Goal: Task Accomplishment & Management: Manage account settings

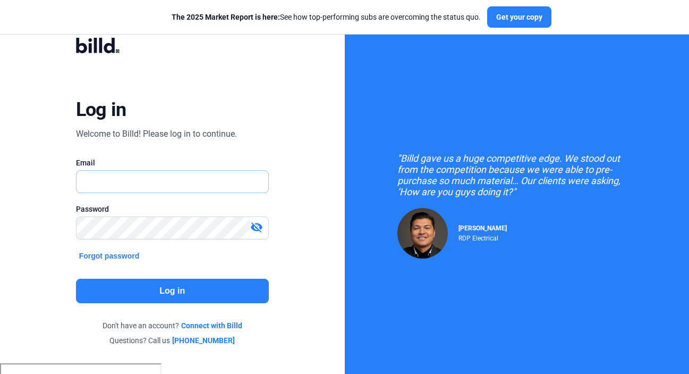
click at [176, 185] on input "text" at bounding box center [167, 182] width 181 height 22
type input "[EMAIL_ADDRESS][DOMAIN_NAME]"
click at [163, 296] on button "Log in" at bounding box center [172, 290] width 193 height 24
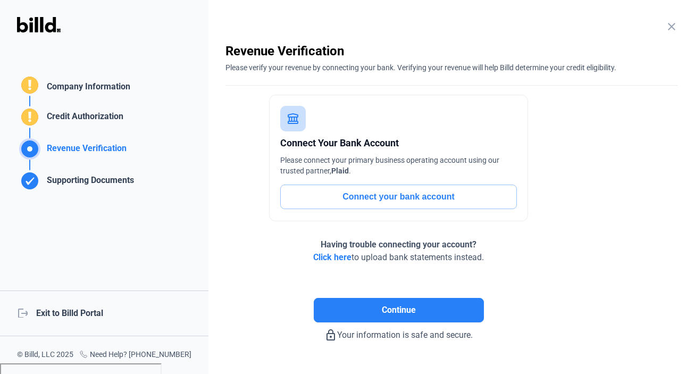
click at [333, 254] on span "Click here" at bounding box center [332, 257] width 38 height 10
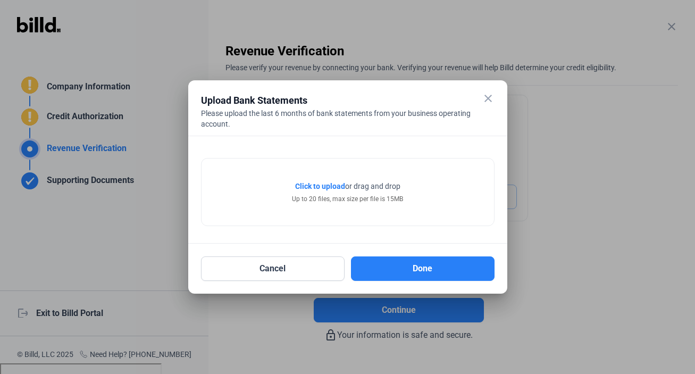
click at [488, 97] on mat-icon "close" at bounding box center [488, 98] width 13 height 13
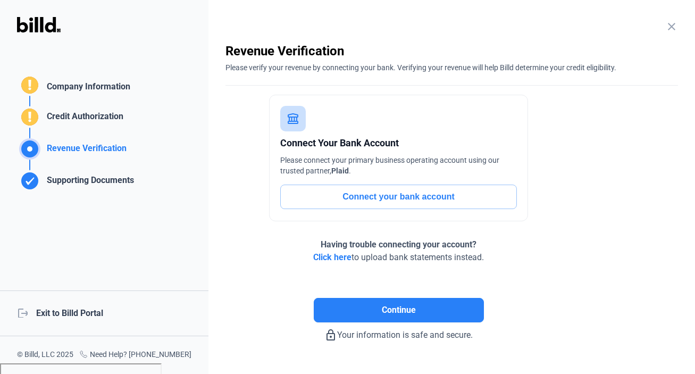
click at [64, 307] on div "logout Exit to Billd Portal" at bounding box center [104, 313] width 208 height 46
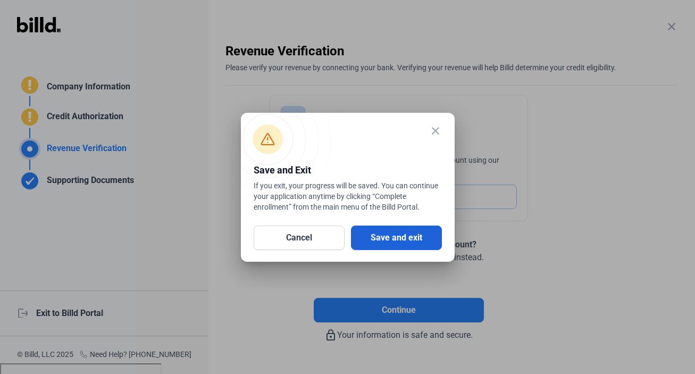
click at [399, 233] on button "Save and exit" at bounding box center [396, 237] width 91 height 24
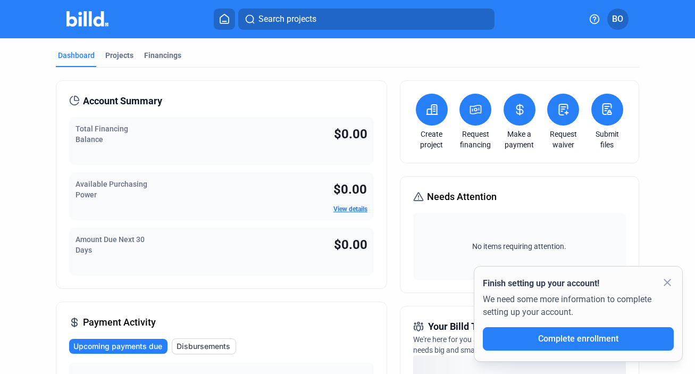
click at [619, 27] on button "BO" at bounding box center [617, 19] width 21 height 21
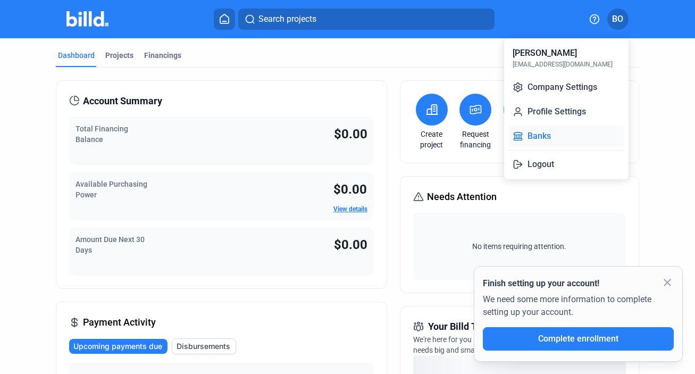
click at [534, 142] on button "Banks" at bounding box center [566, 135] width 116 height 21
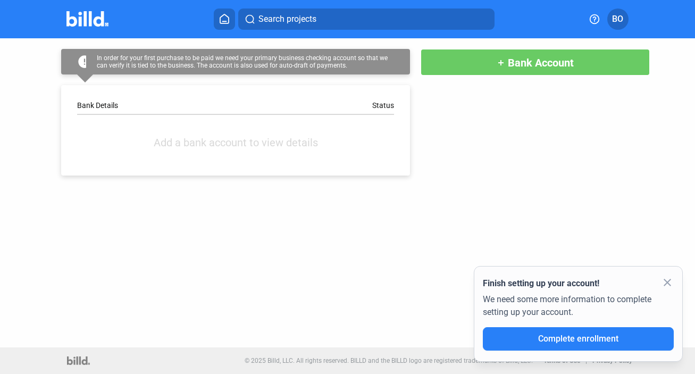
click at [669, 281] on mat-icon "close" at bounding box center [667, 282] width 13 height 13
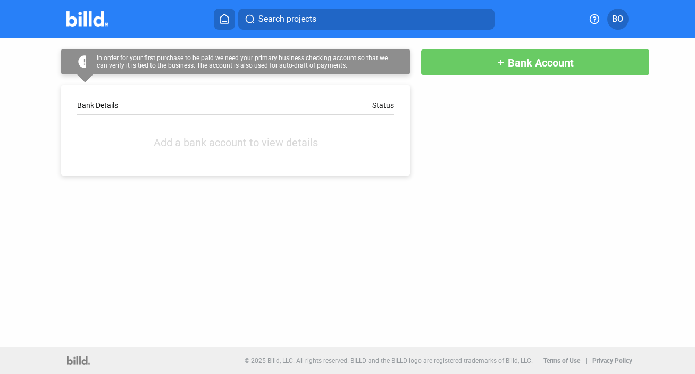
click at [611, 19] on button "BO" at bounding box center [617, 19] width 21 height 21
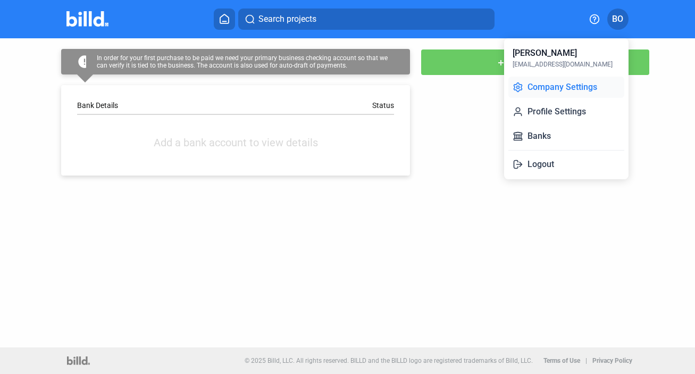
click at [568, 83] on button "Company Settings" at bounding box center [566, 87] width 116 height 21
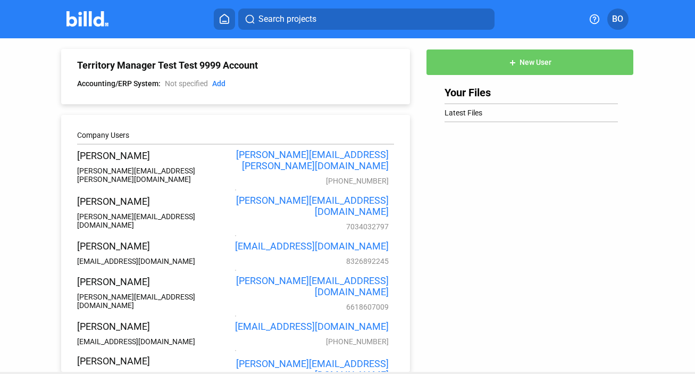
click at [613, 18] on span "BO" at bounding box center [617, 19] width 11 height 13
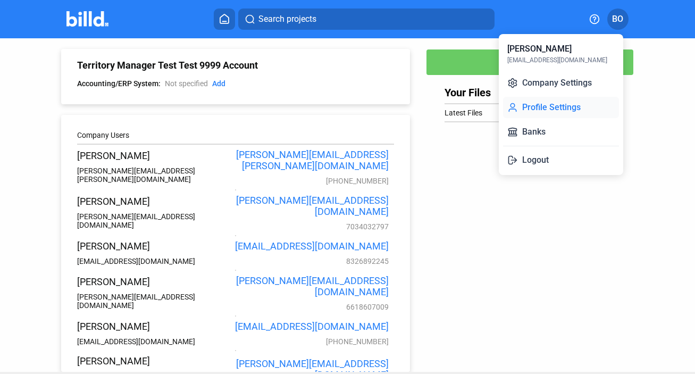
click at [555, 109] on button "Profile Settings" at bounding box center [561, 107] width 116 height 21
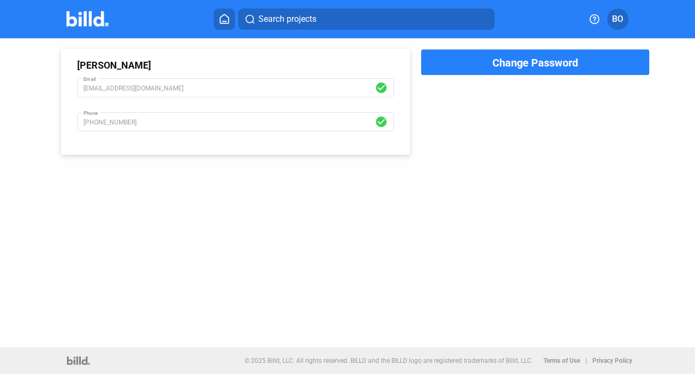
click at [617, 19] on span "BO" at bounding box center [617, 19] width 11 height 13
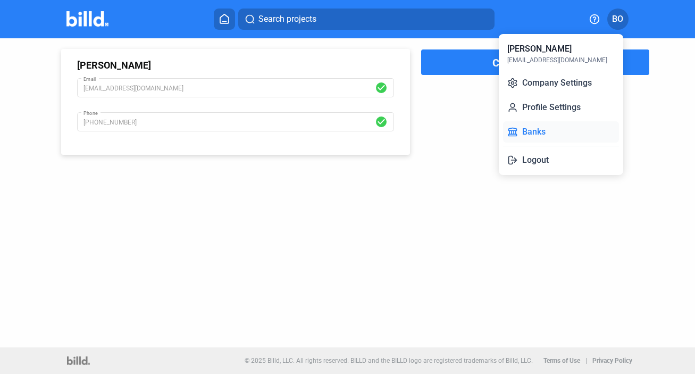
click at [559, 122] on button "Banks" at bounding box center [561, 131] width 116 height 21
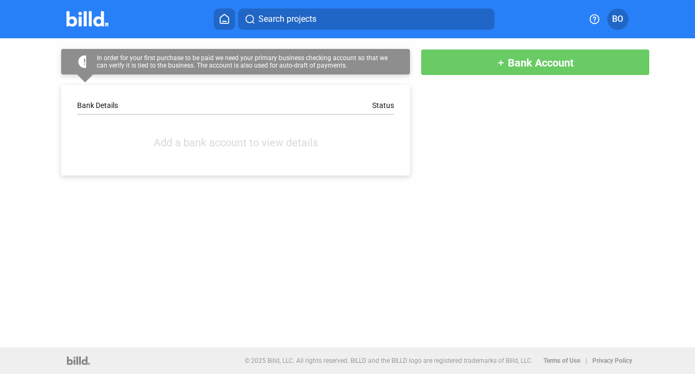
click at [221, 21] on icon at bounding box center [224, 19] width 11 height 10
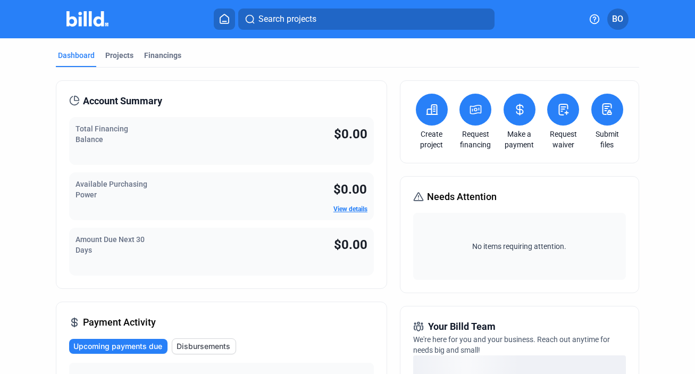
click at [608, 112] on button at bounding box center [607, 110] width 32 height 32
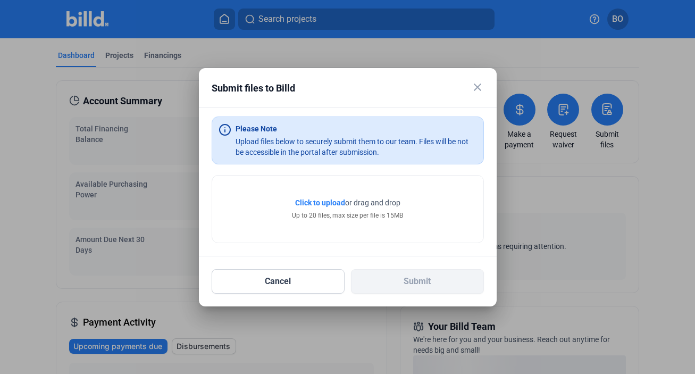
click at [479, 89] on mat-icon "close" at bounding box center [477, 87] width 13 height 13
